Goal: Navigation & Orientation: Find specific page/section

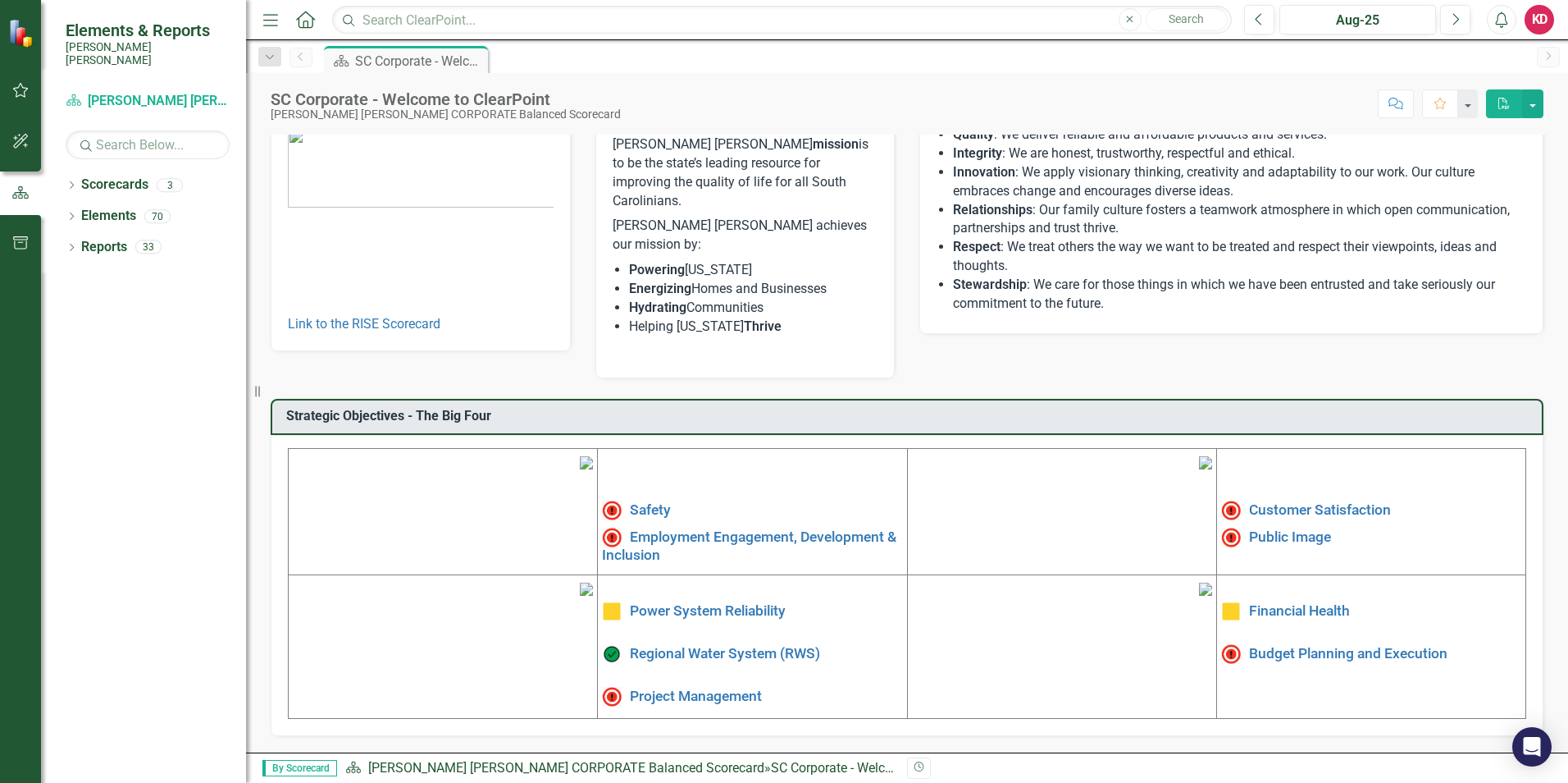
scroll to position [247, 0]
click at [1280, 602] on link "Financial Health" at bounding box center [1299, 610] width 101 height 16
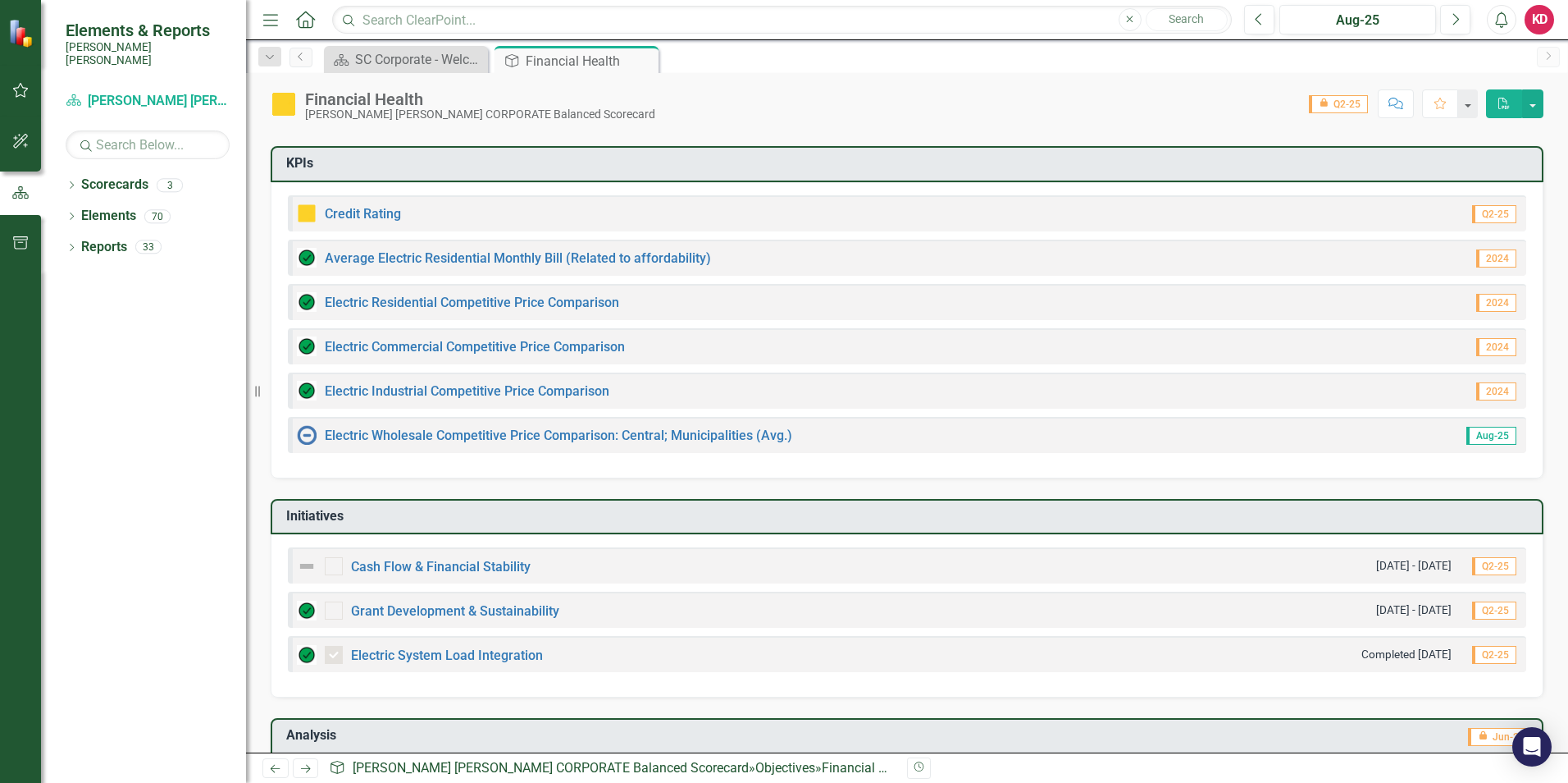
scroll to position [288, 0]
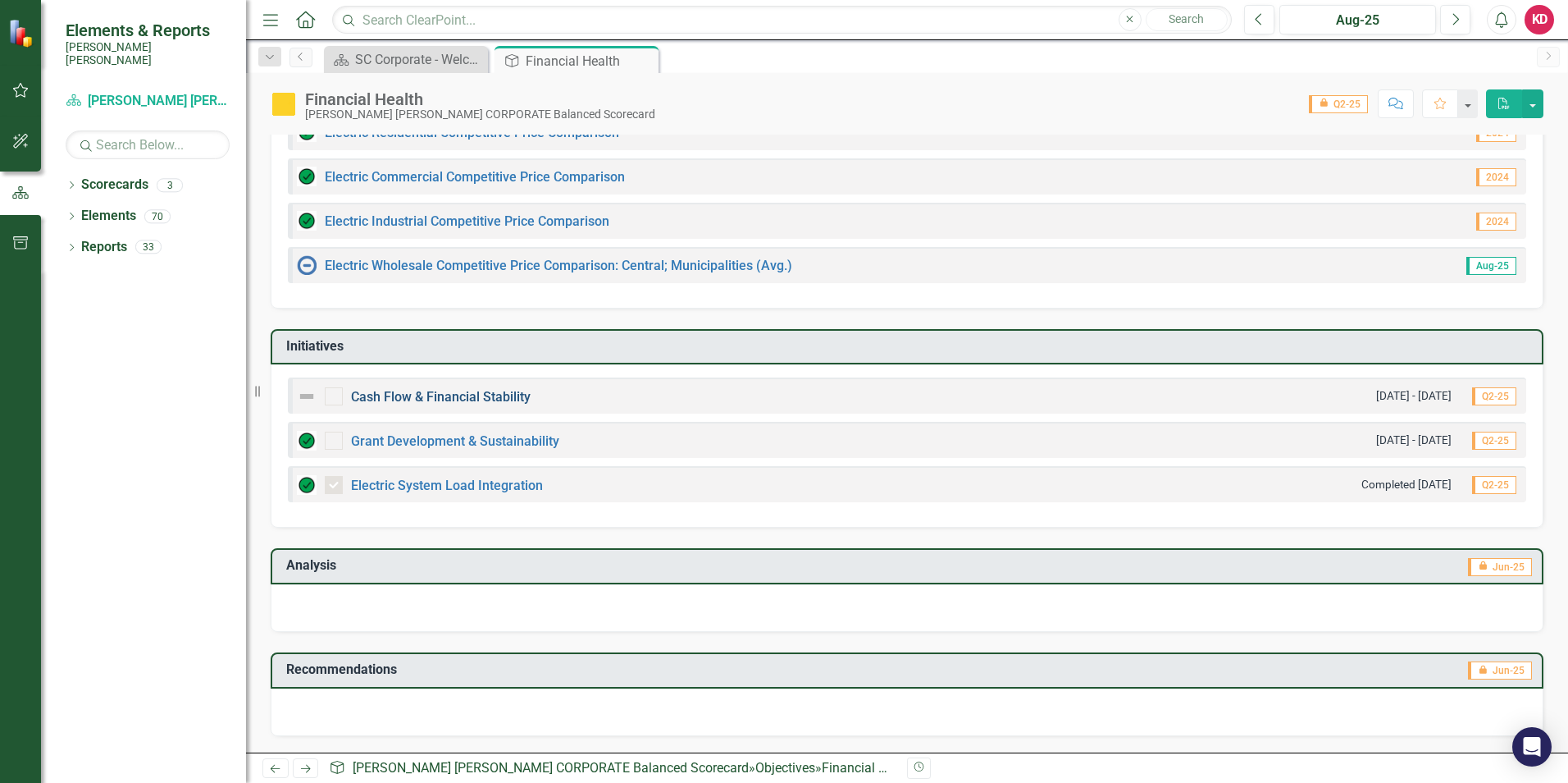
click at [483, 395] on link "Cash Flow & Financial Stability" at bounding box center [441, 397] width 180 height 16
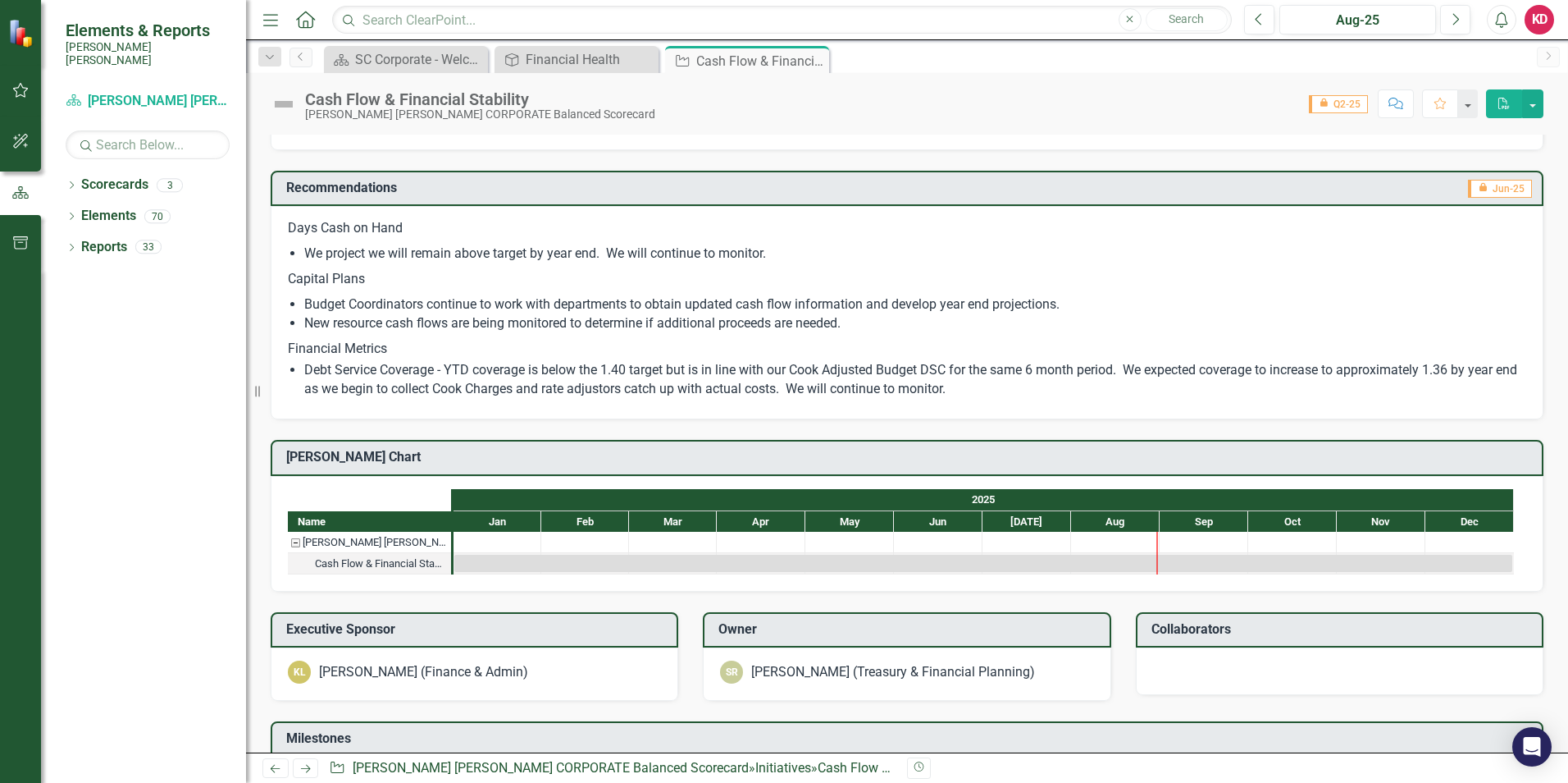
scroll to position [167, 0]
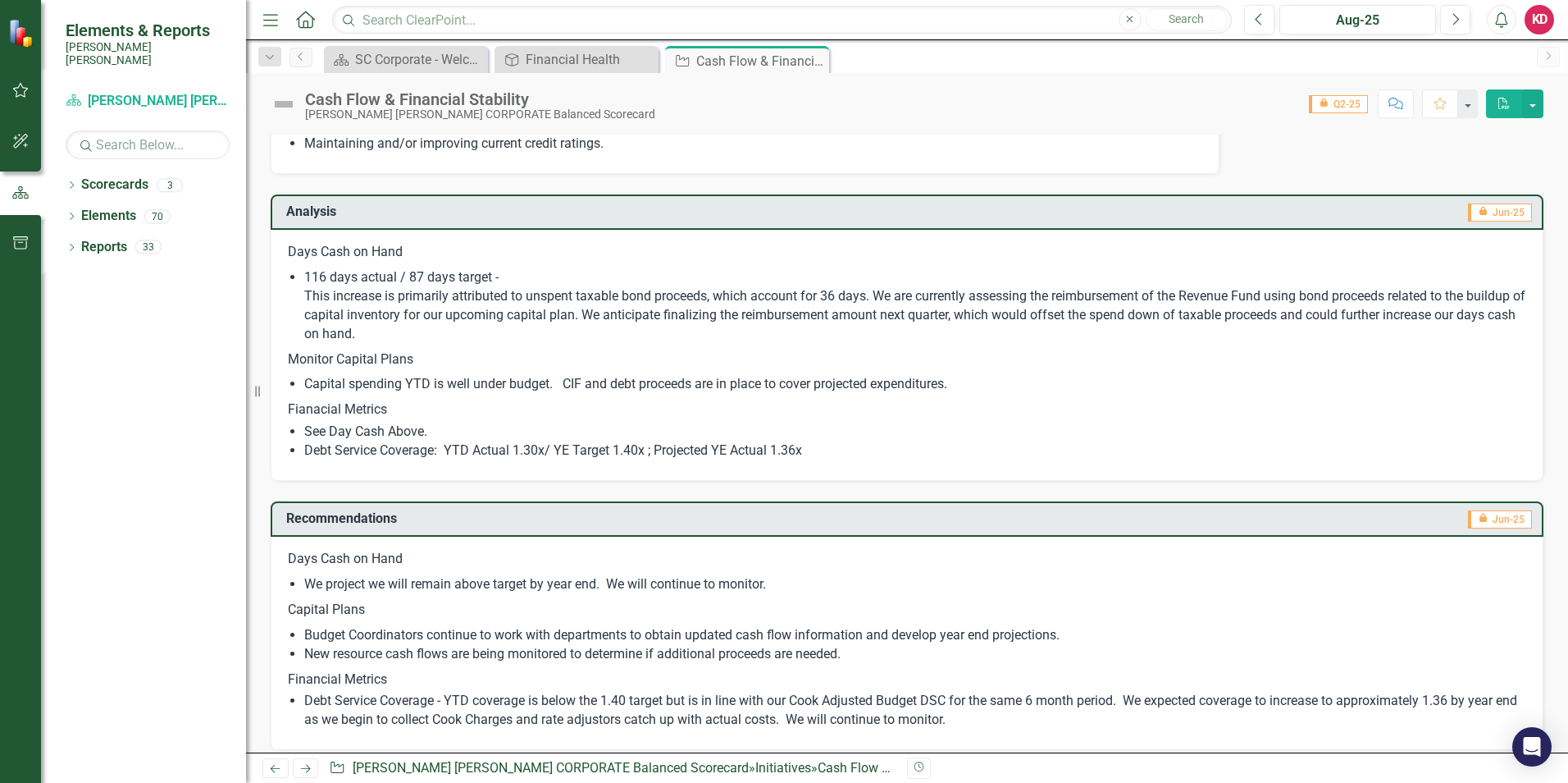
click at [30, 40] on img at bounding box center [22, 33] width 29 height 29
click at [544, 66] on div "Financial Health" at bounding box center [580, 59] width 109 height 21
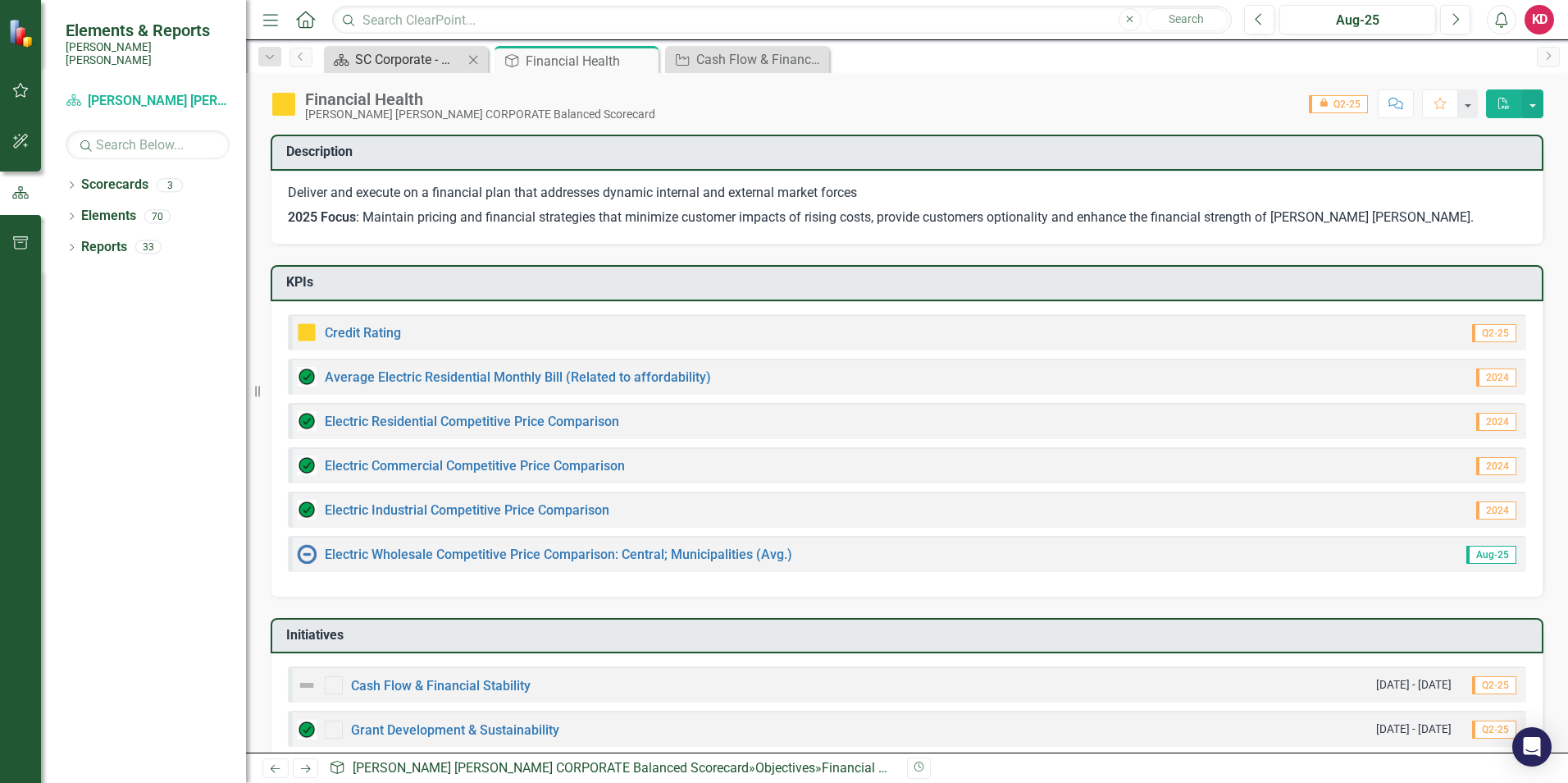
click at [413, 58] on div "SC Corporate - Welcome to ClearPoint" at bounding box center [409, 59] width 109 height 21
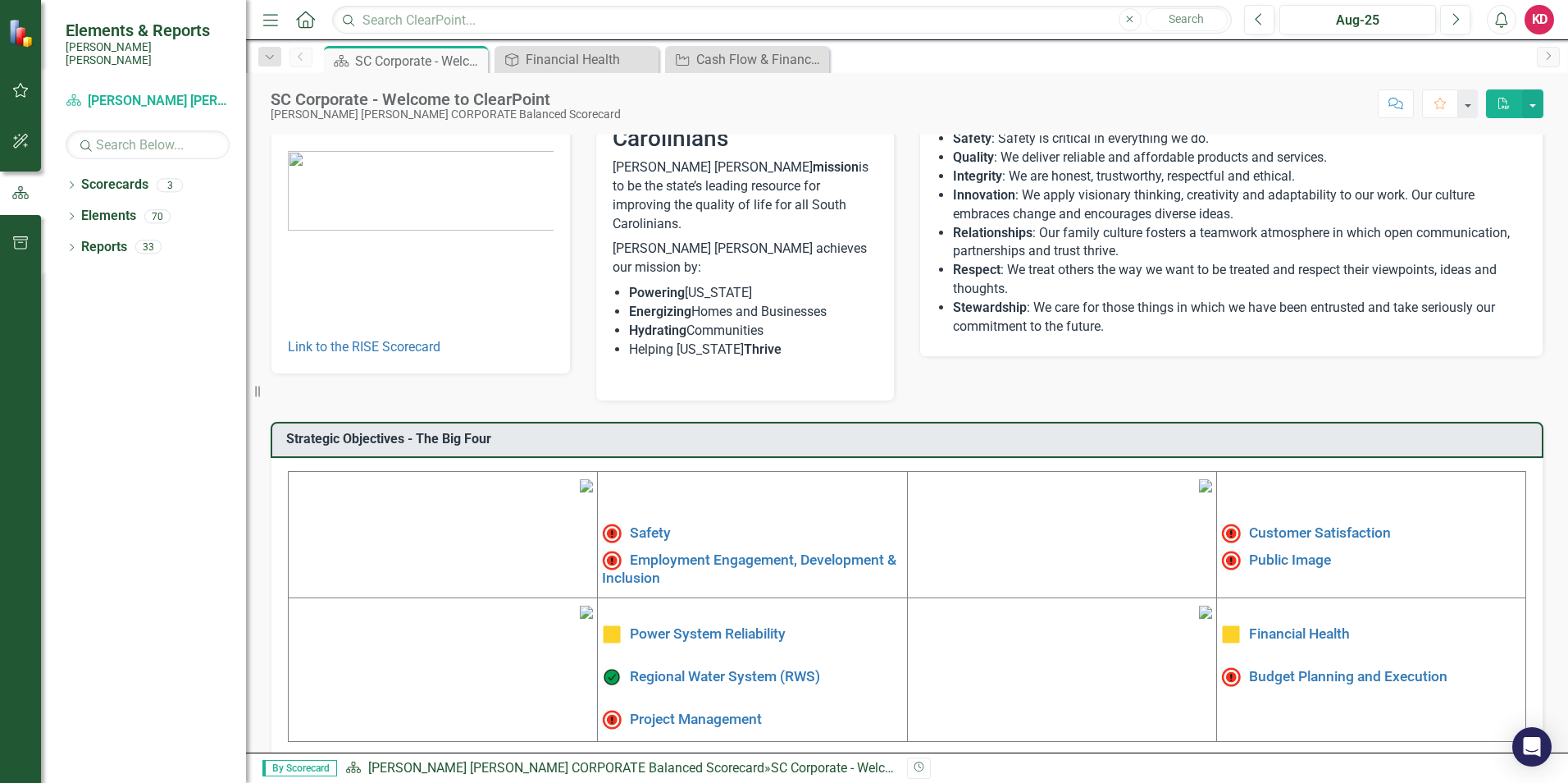
scroll to position [247, 0]
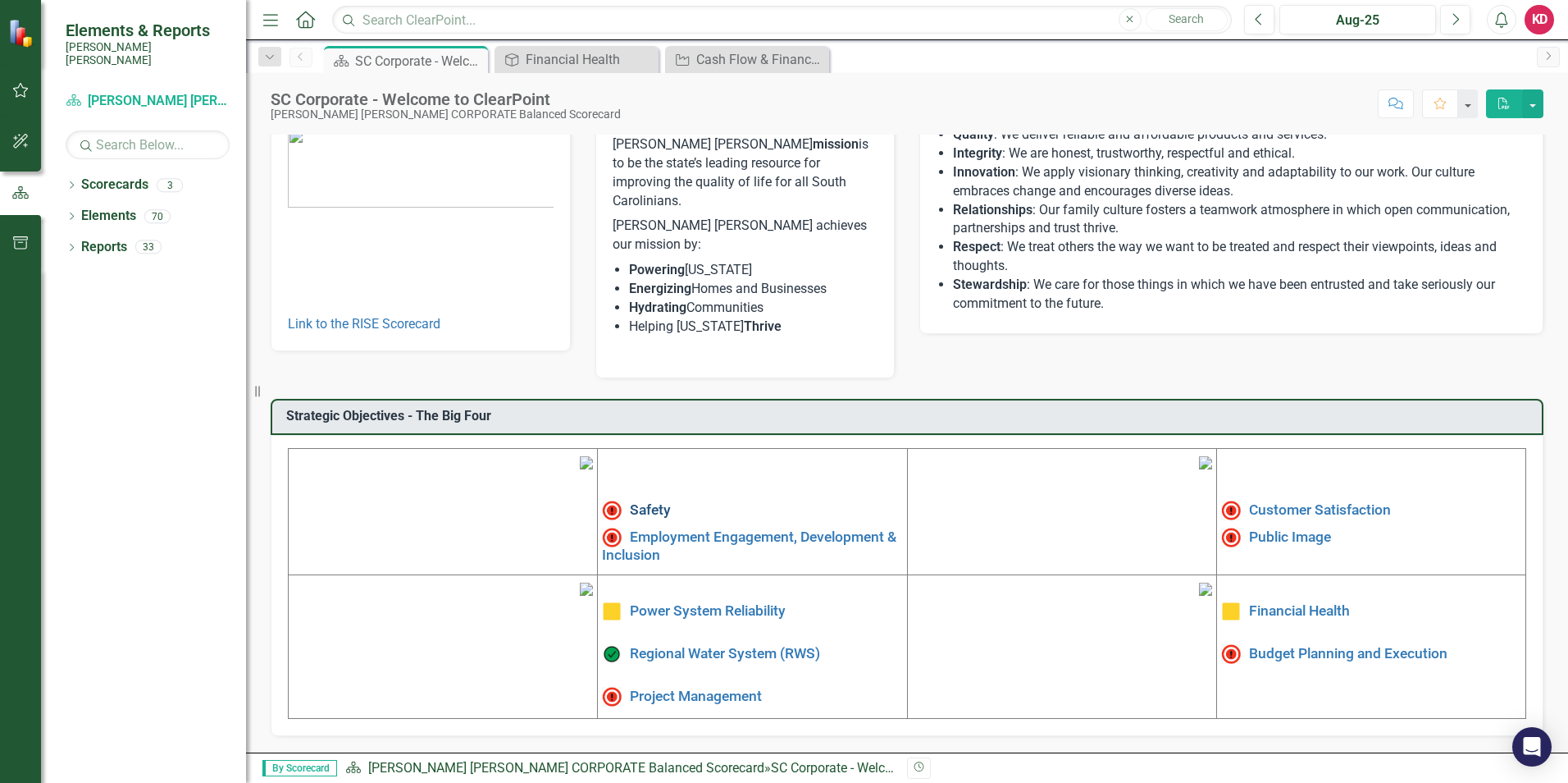
click at [634, 501] on link "Safety" at bounding box center [650, 509] width 41 height 16
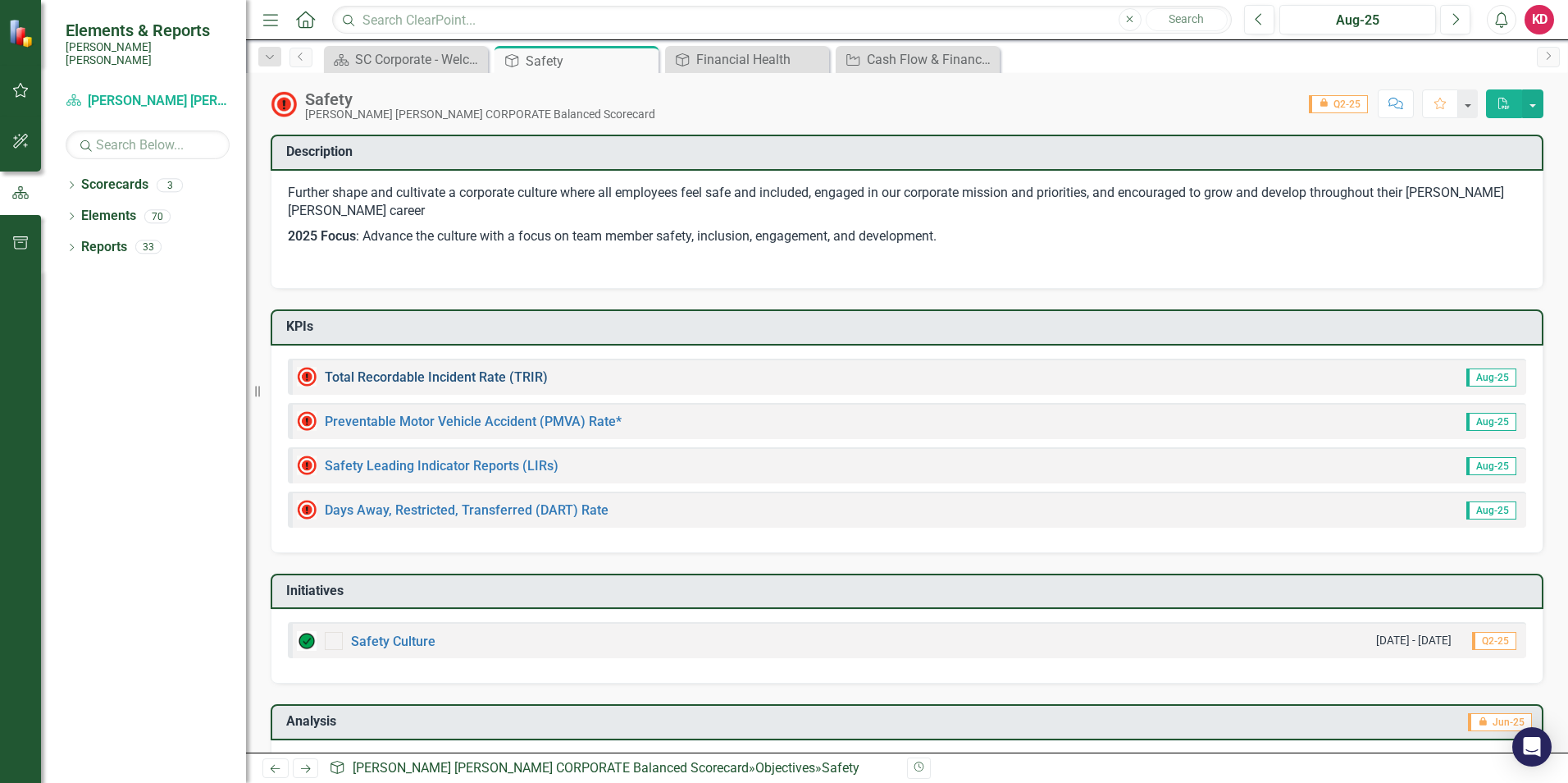
click at [496, 375] on link "Total Recordable Incident Rate (TRIR)" at bounding box center [437, 377] width 223 height 16
click at [485, 417] on link "Preventable Motor Vehicle Accident (PMVA) Rate*" at bounding box center [474, 421] width 297 height 16
click at [420, 464] on link "Safety Leading Indicator Reports (LIRs)" at bounding box center [442, 466] width 233 height 16
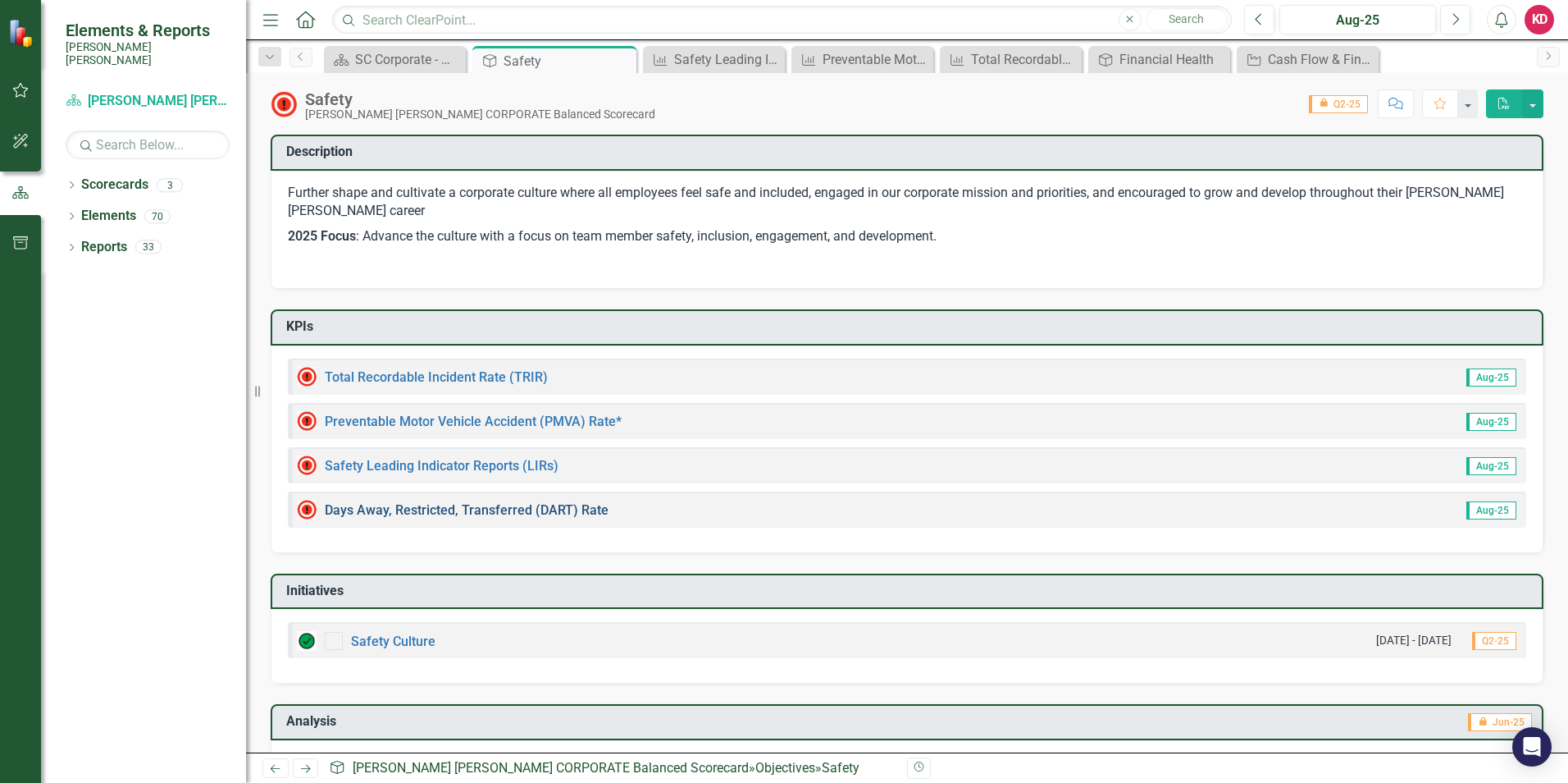
click at [511, 513] on link "Days Away, Restricted, Transferred (DART) Rate" at bounding box center [467, 510] width 284 height 16
click at [102, 176] on link "Scorecards" at bounding box center [114, 185] width 67 height 19
click at [69, 183] on icon "Dropdown" at bounding box center [72, 187] width 12 height 9
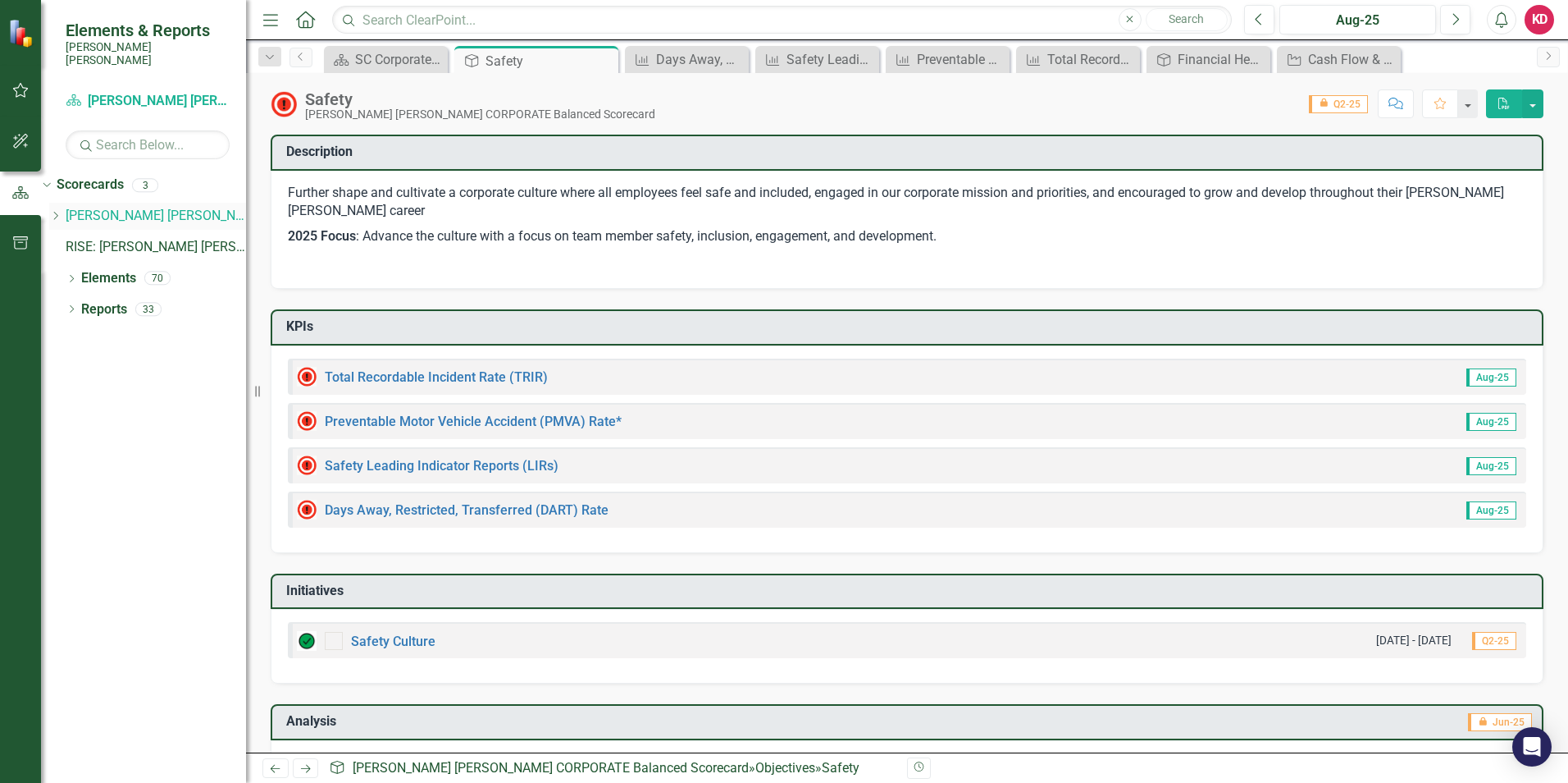
click at [147, 206] on link "[PERSON_NAME] [PERSON_NAME] CORPORATE Balanced Scorecard" at bounding box center [156, 215] width 181 height 19
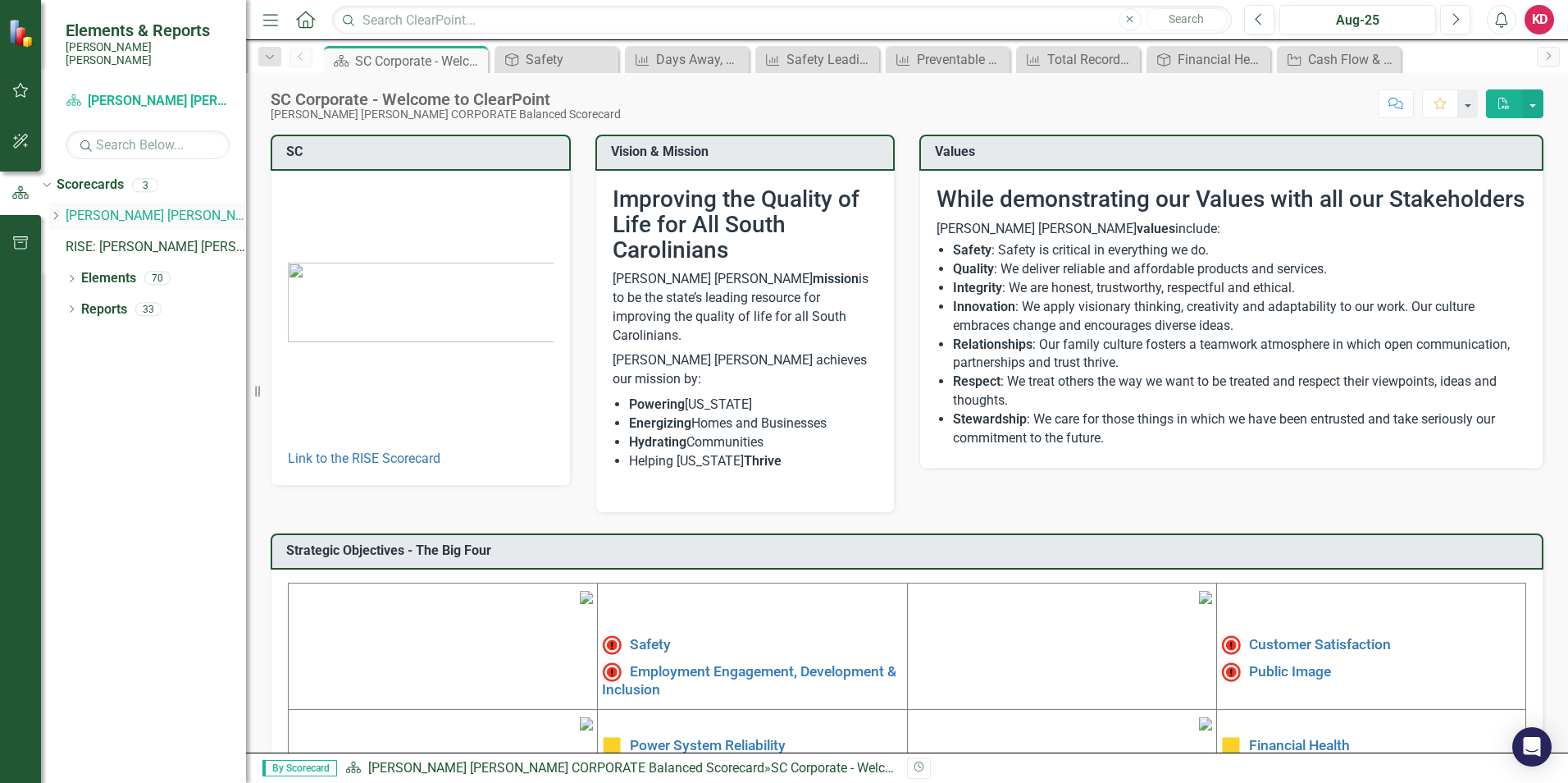
click at [62, 210] on icon "Dropdown" at bounding box center [55, 215] width 12 height 10
drag, startPoint x: 160, startPoint y: 228, endPoint x: 205, endPoint y: 238, distance: 46.1
click at [160, 233] on link "Finance & Admin" at bounding box center [156, 242] width 181 height 19
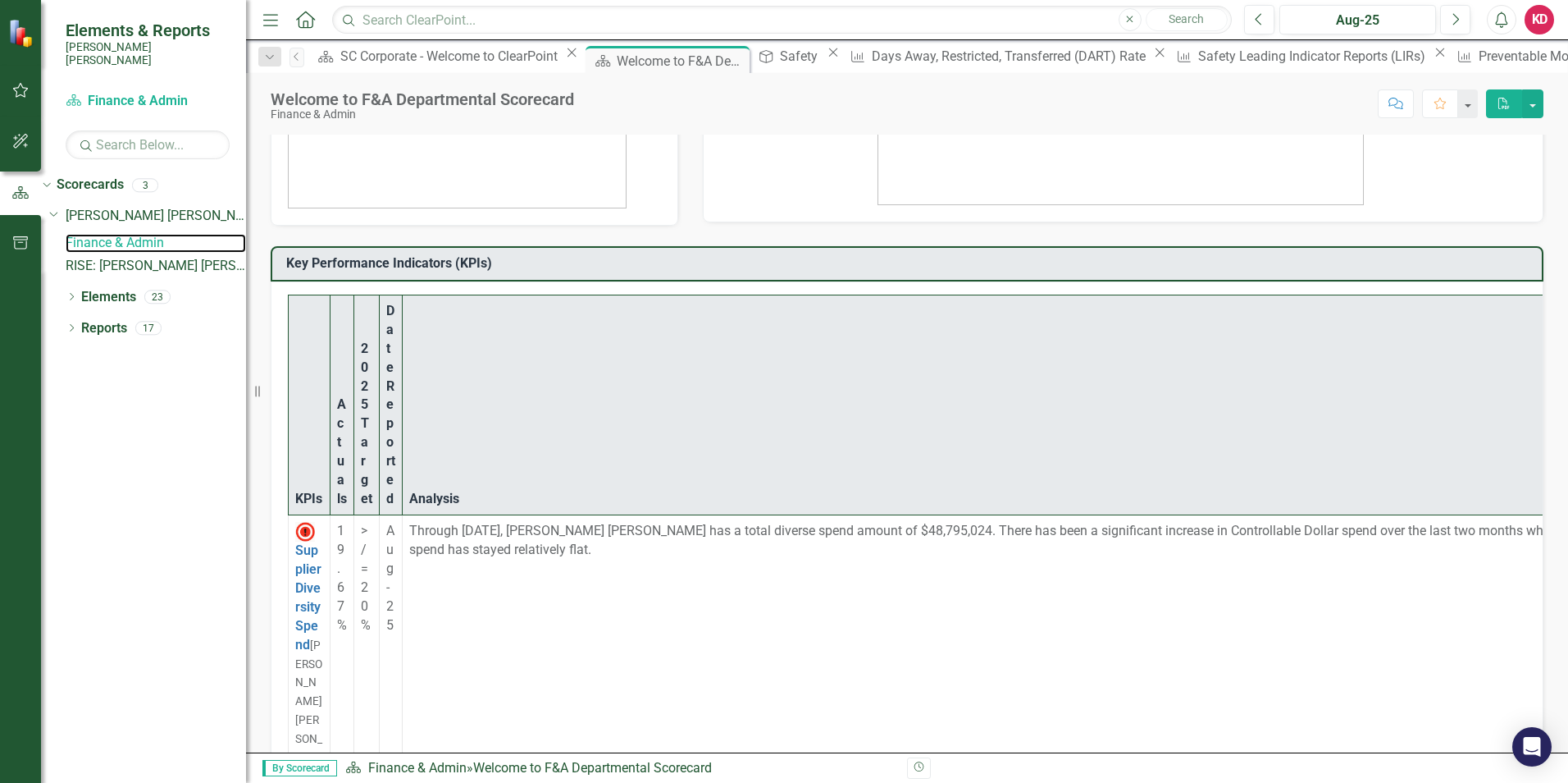
scroll to position [3937, 0]
drag, startPoint x: 101, startPoint y: 378, endPoint x: 196, endPoint y: 373, distance: 95.1
click at [101, 378] on div "Dropdown Scorecards 3 Dropdown Santee [PERSON_NAME] CORPORATE Balanced Scorecar…" at bounding box center [144, 477] width 205 height 611
